Goal: Navigation & Orientation: Find specific page/section

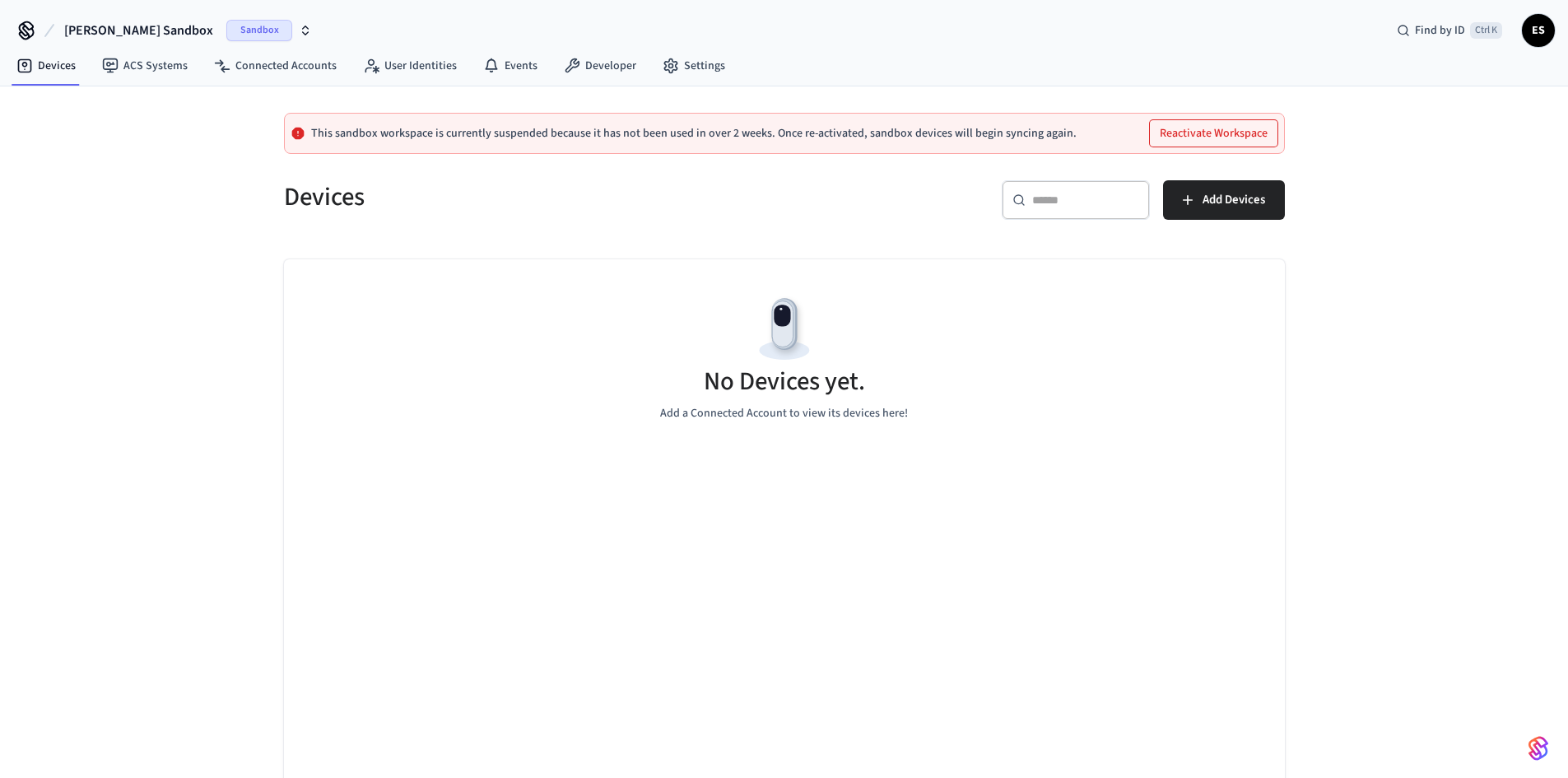
click at [123, 19] on button "[PERSON_NAME] Sandbox Sandbox" at bounding box center [188, 30] width 258 height 34
click at [138, 134] on div "Software Production" at bounding box center [155, 137] width 225 height 22
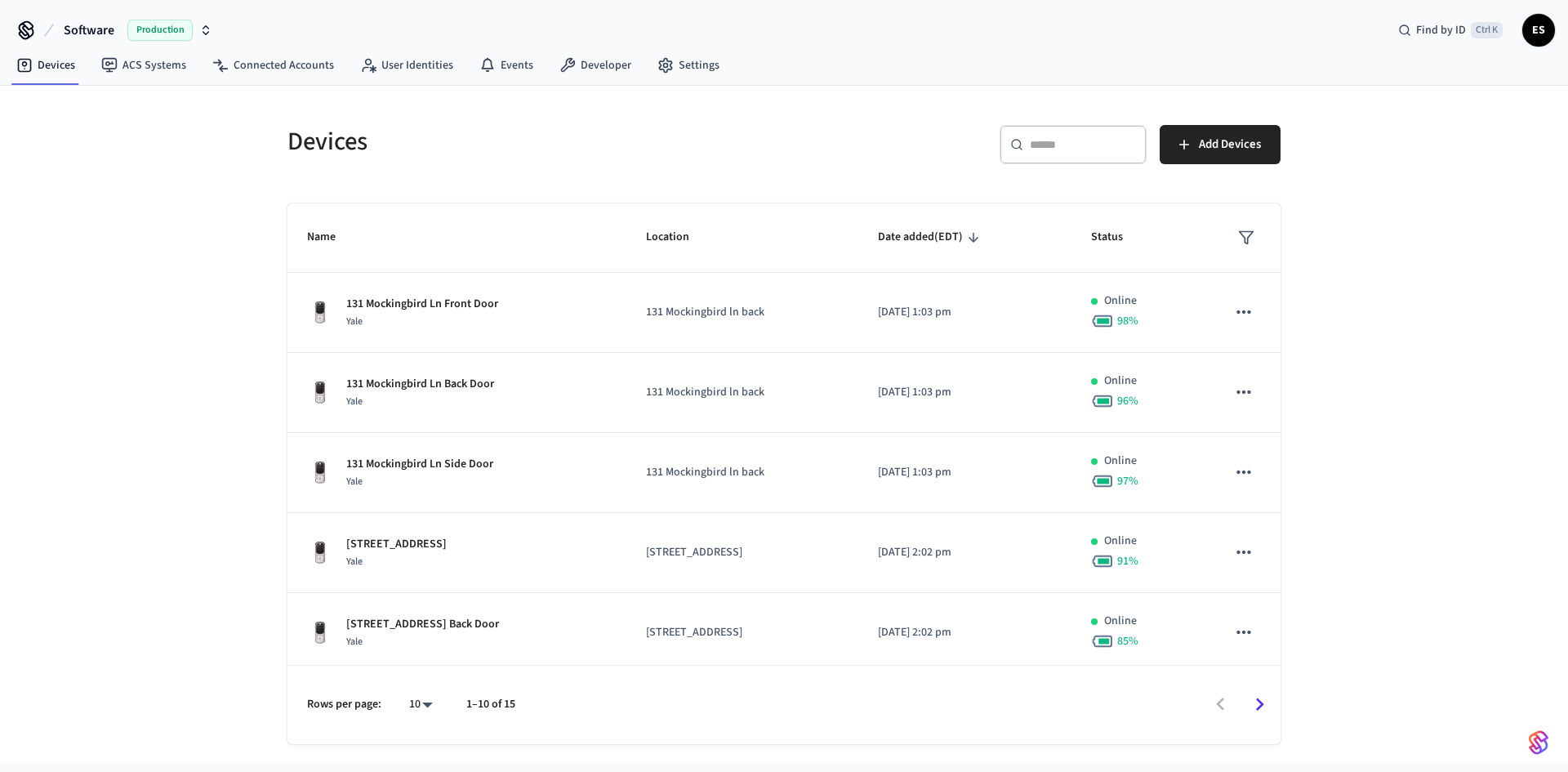
scroll to position [403, 0]
click at [1258, 701] on icon "Go to next page" at bounding box center [1260, 705] width 8 height 13
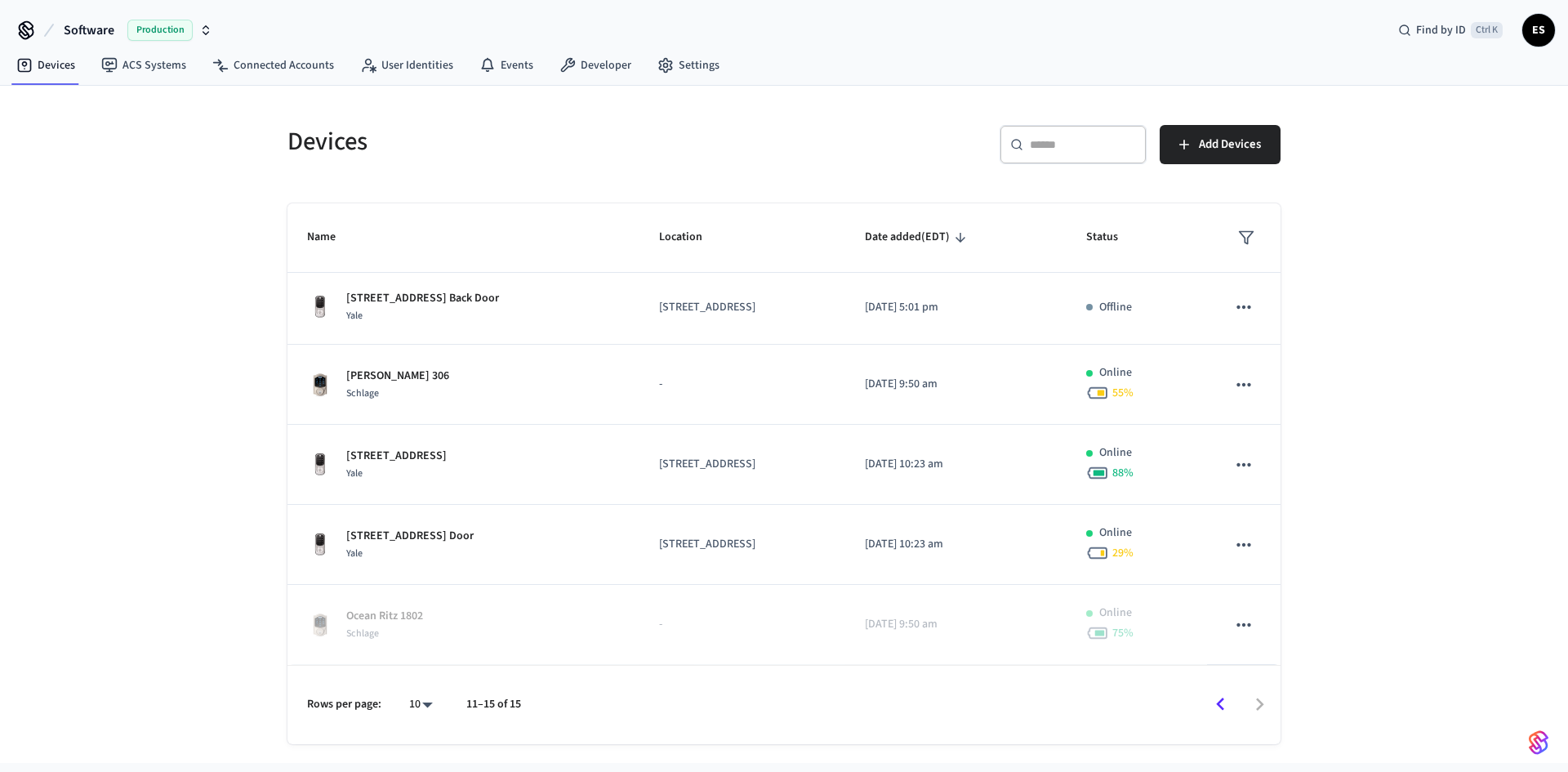
scroll to position [2, 0]
click at [306, 61] on link "Connected Accounts" at bounding box center [273, 65] width 148 height 29
